Goal: Navigation & Orientation: Find specific page/section

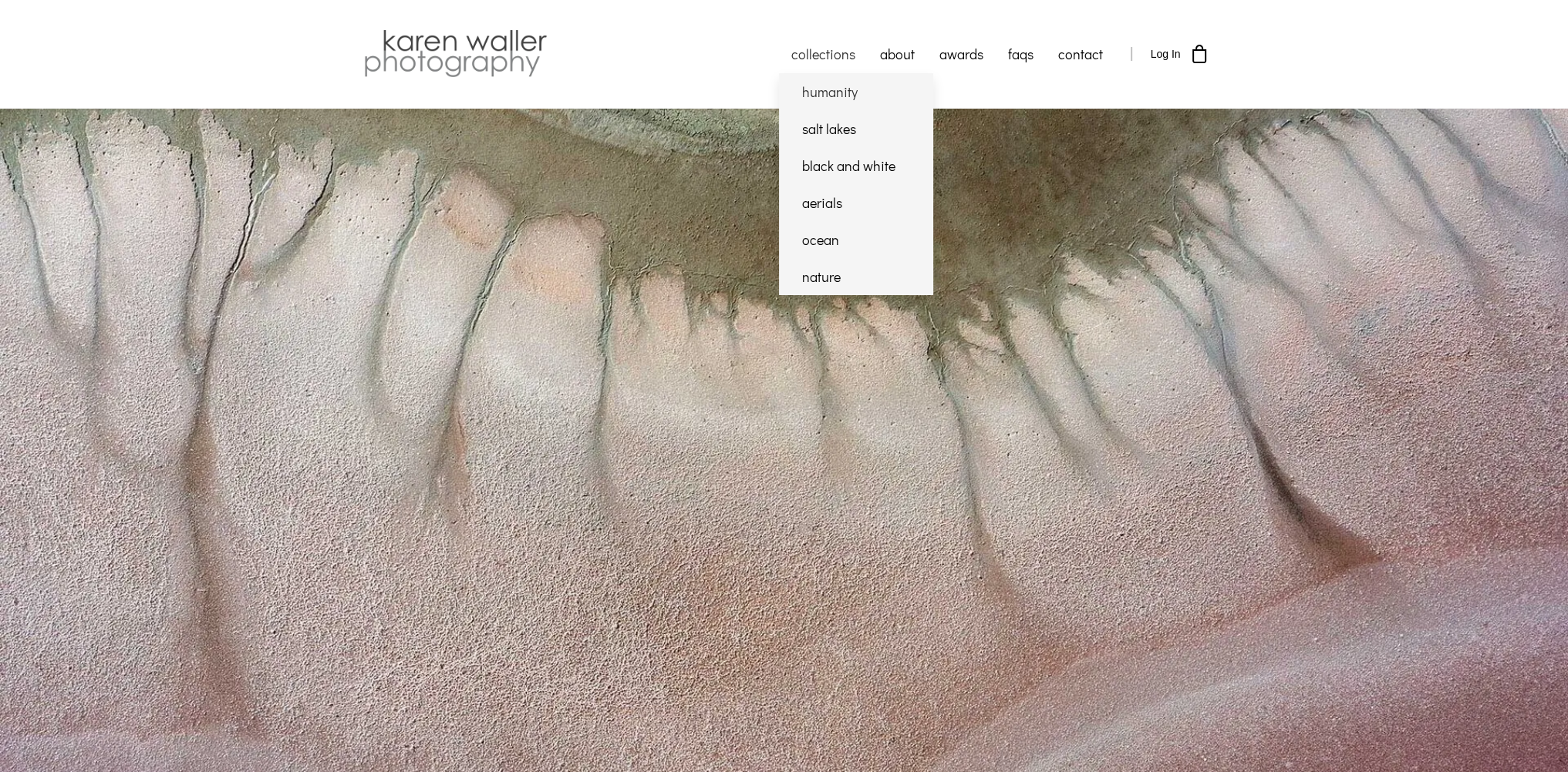
click at [832, 98] on link "humanity" at bounding box center [856, 92] width 155 height 37
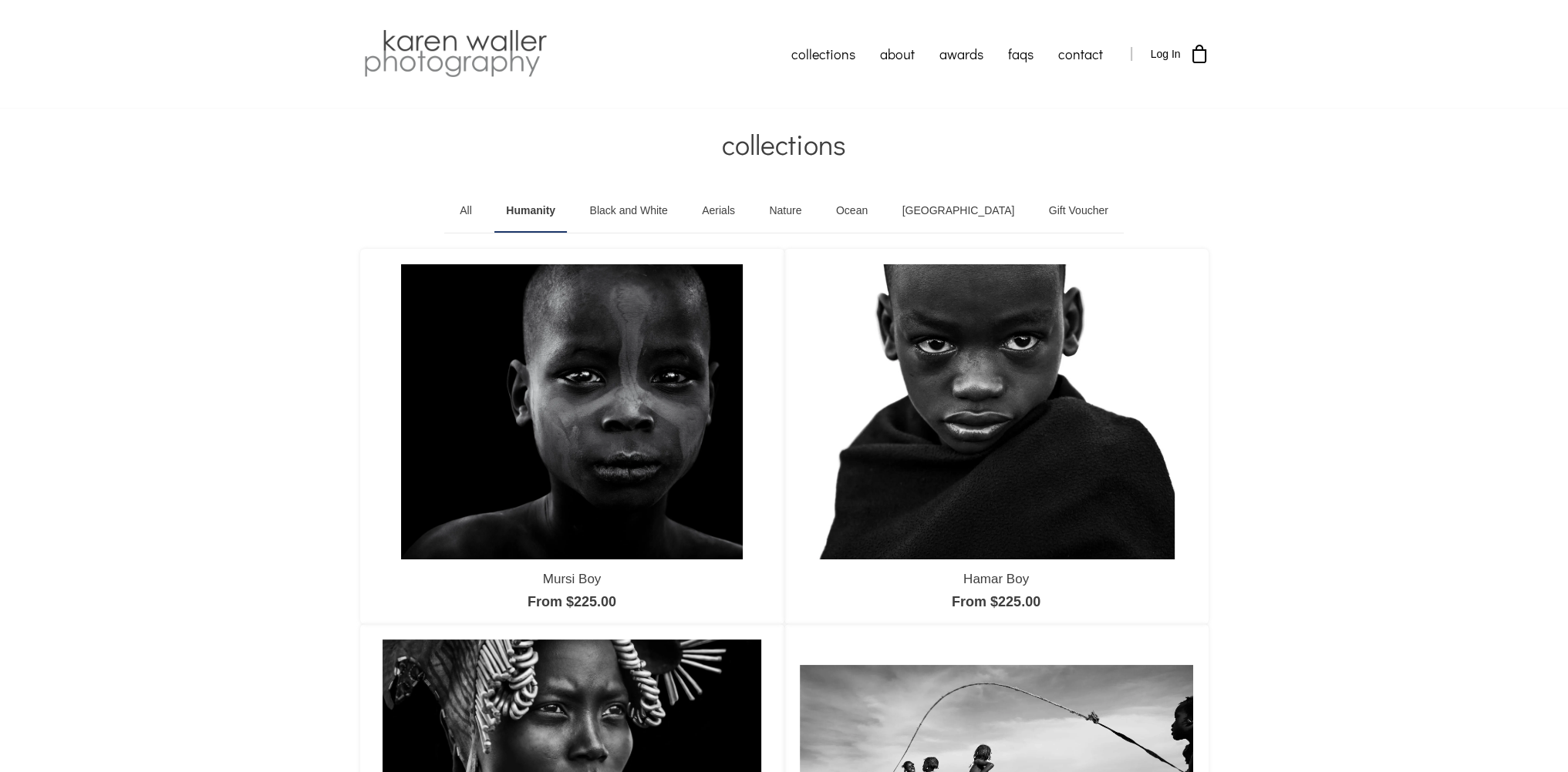
click at [812, 209] on link "Nature" at bounding box center [785, 211] width 56 height 43
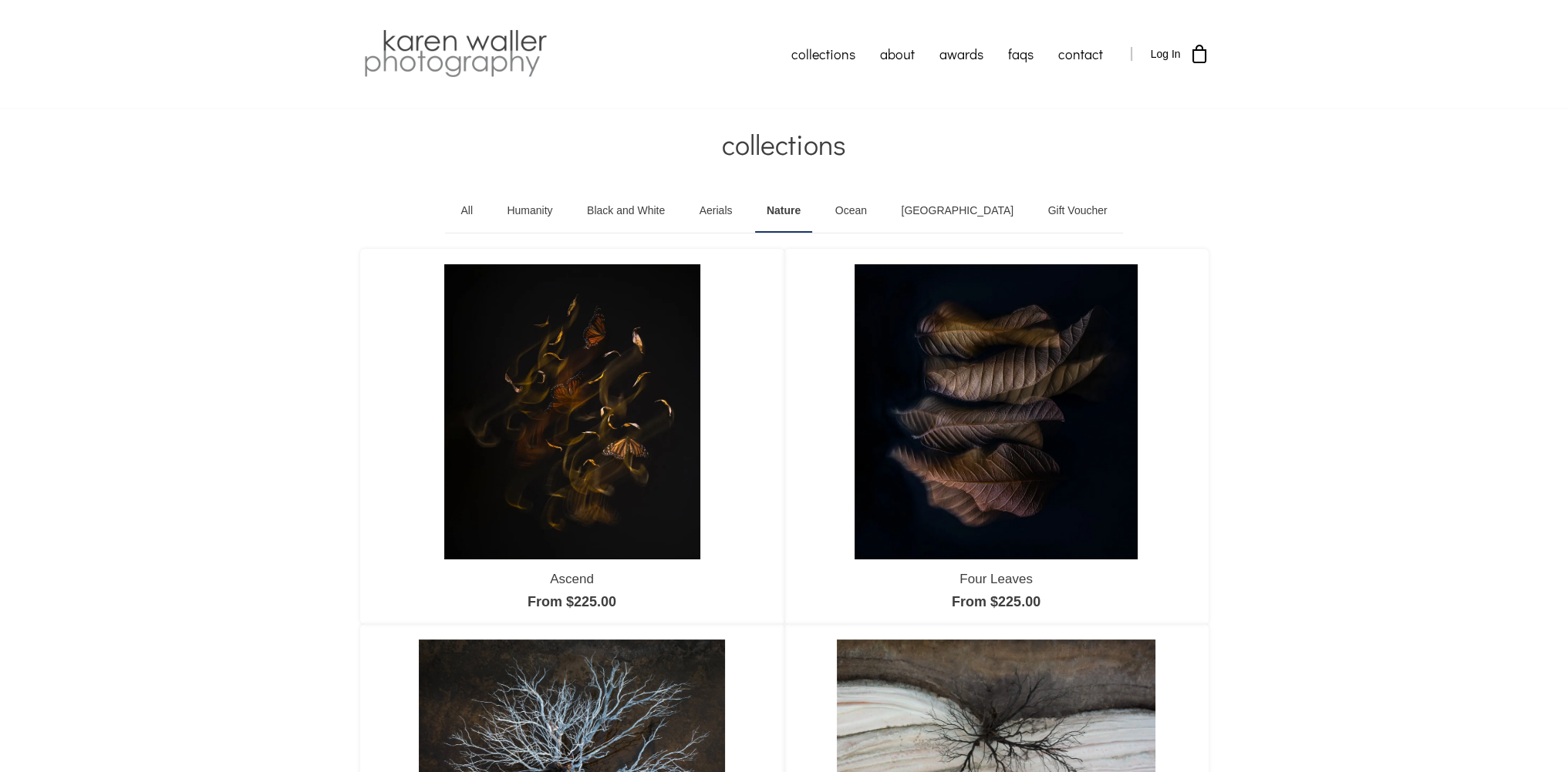
click at [878, 211] on link "Ocean" at bounding box center [851, 211] width 55 height 43
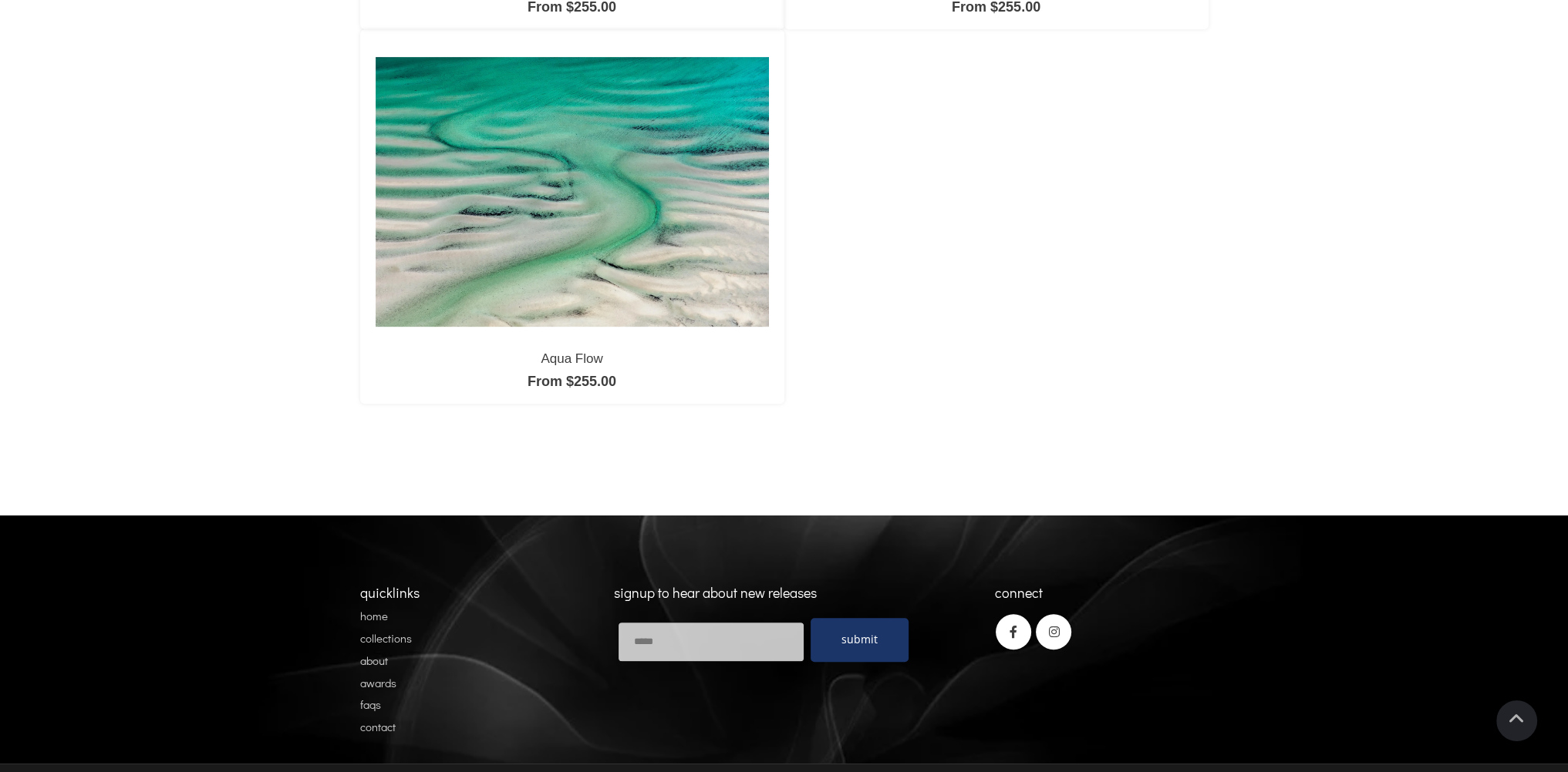
scroll to position [1011, 0]
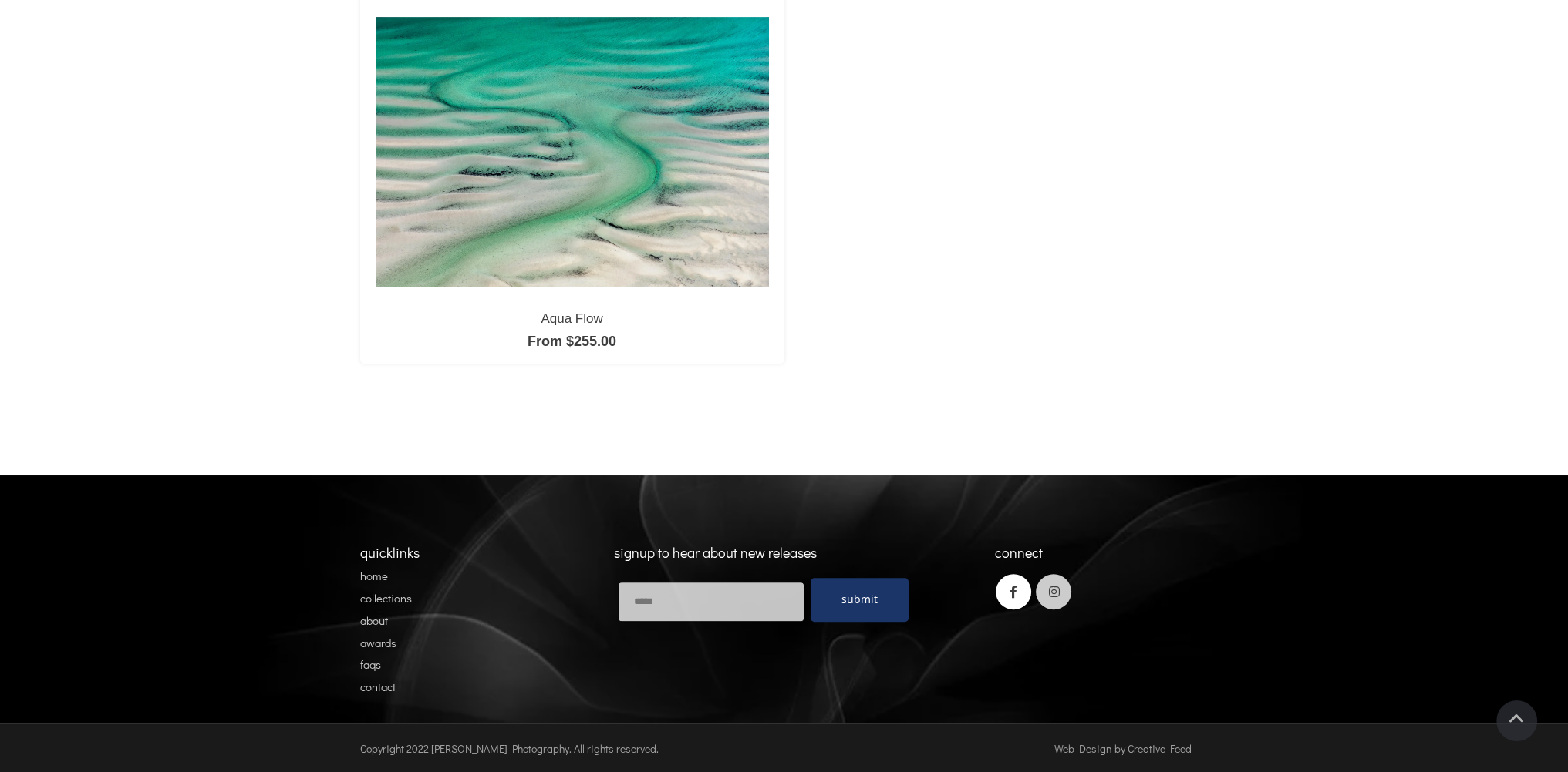
click at [1060, 592] on icon at bounding box center [1053, 592] width 35 height 35
